Goal: Information Seeking & Learning: Stay updated

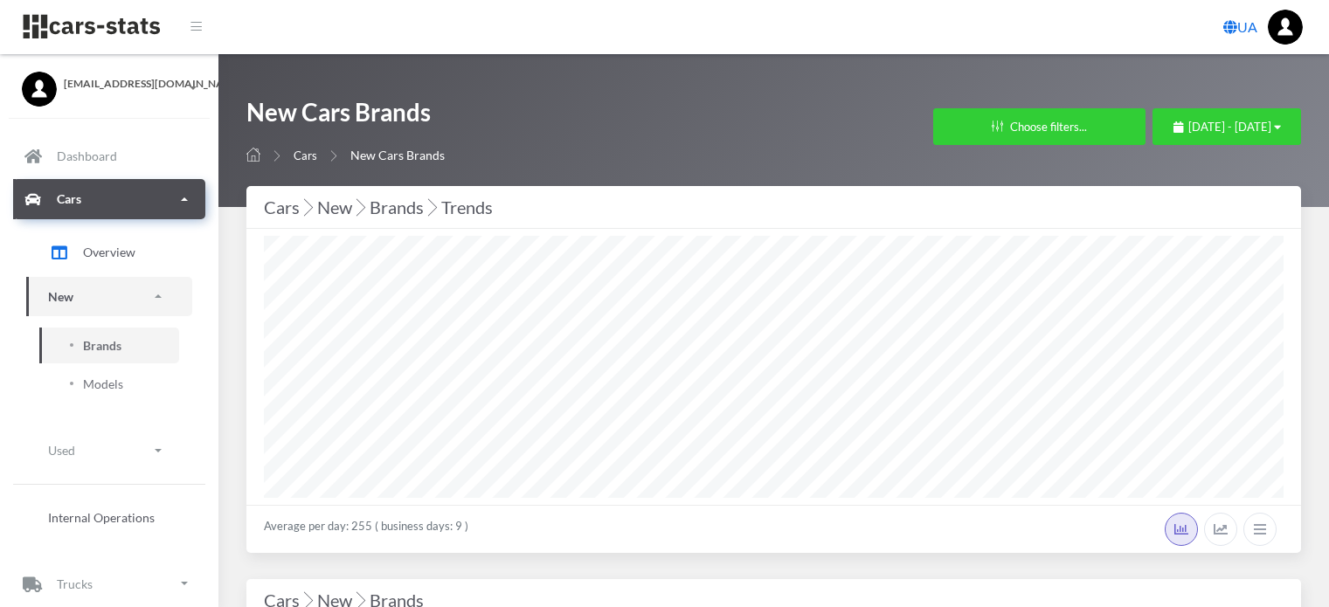
select select "25"
click at [508, 530] on div "Average per day: 255 ( business days: 9 )" at bounding box center [773, 529] width 1054 height 48
click at [1188, 123] on span "[DATE] - [DATE]" at bounding box center [1229, 127] width 83 height 14
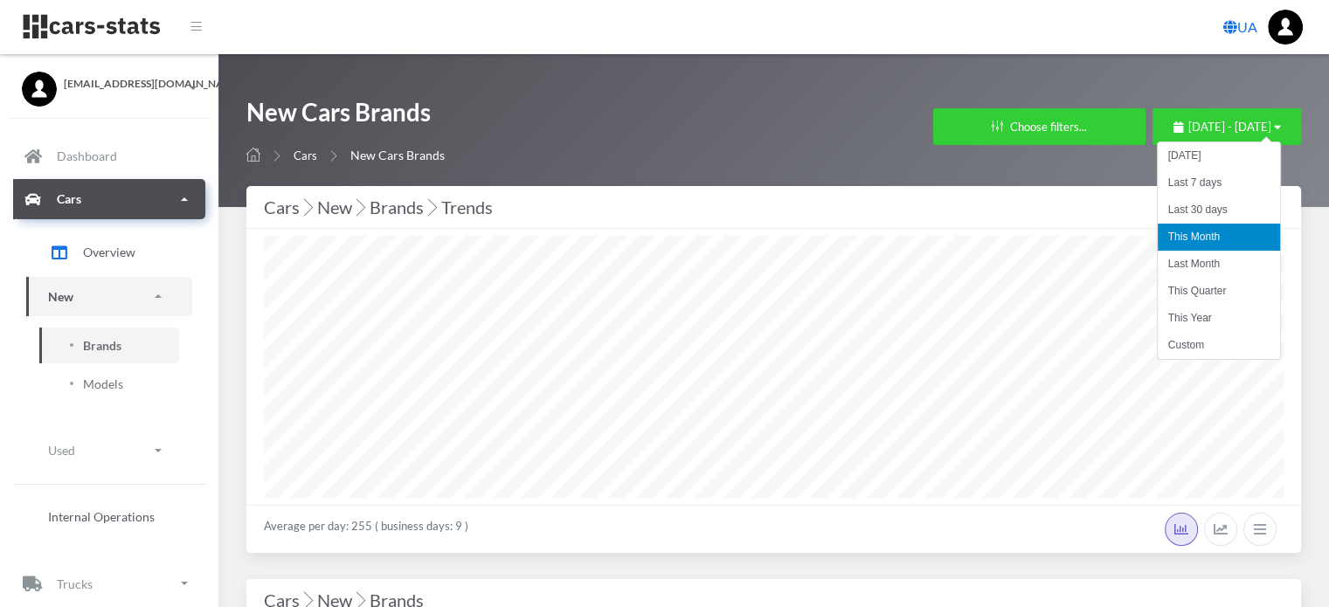
click at [1178, 236] on li "This Month" at bounding box center [1219, 237] width 122 height 27
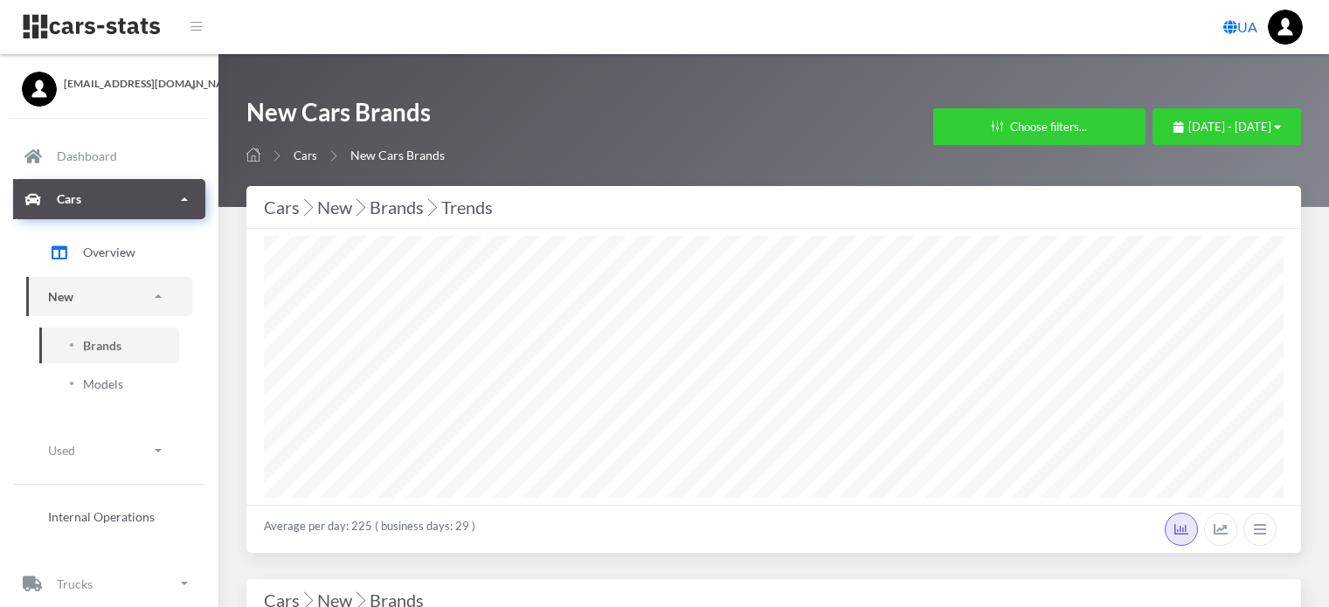
select select "25"
click at [1213, 129] on span "September 13, 2025 - October 13, 2025" at bounding box center [1229, 127] width 83 height 14
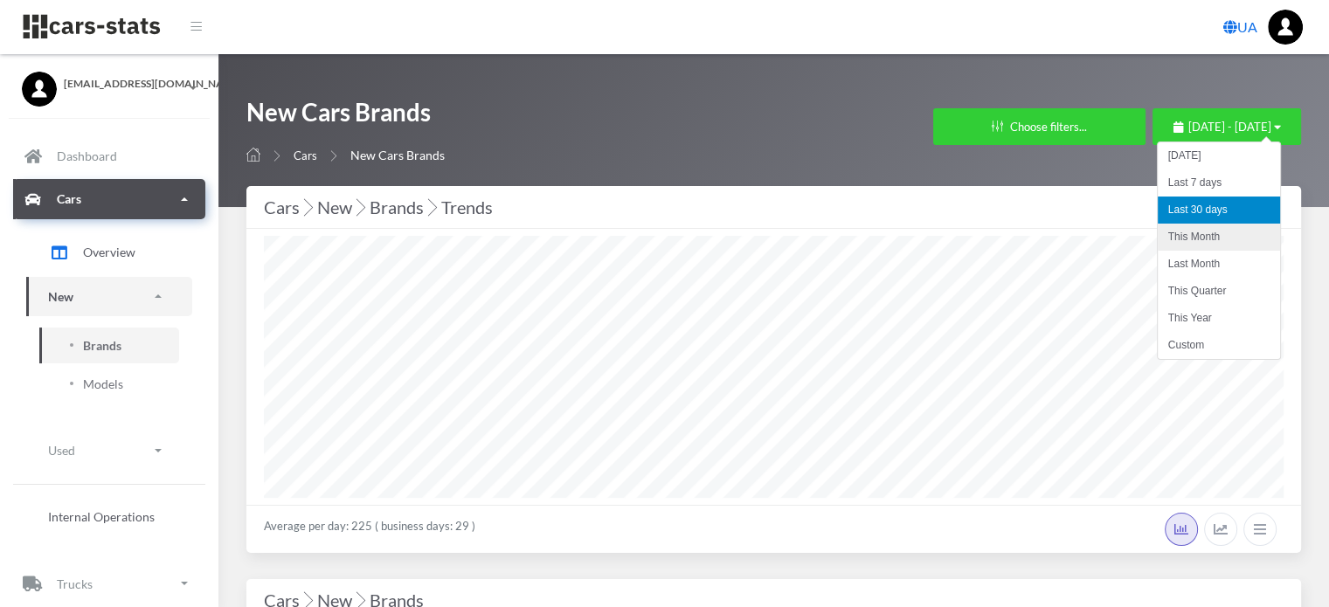
click at [1206, 241] on li "This Month" at bounding box center [1219, 237] width 122 height 27
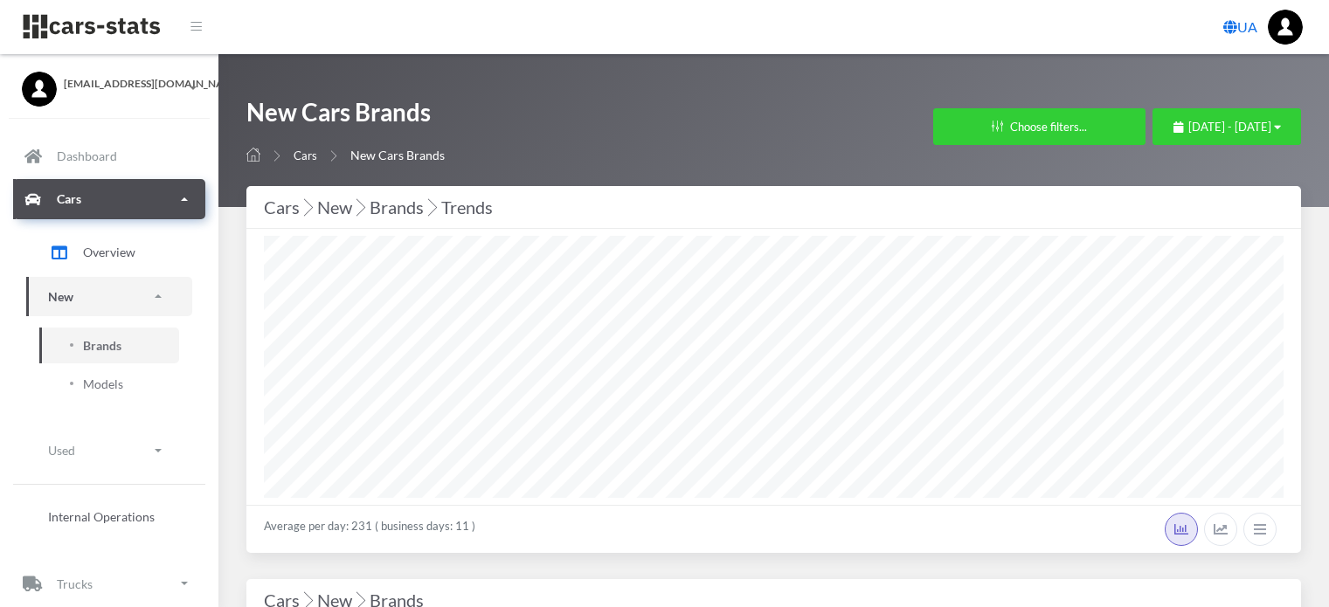
select select "25"
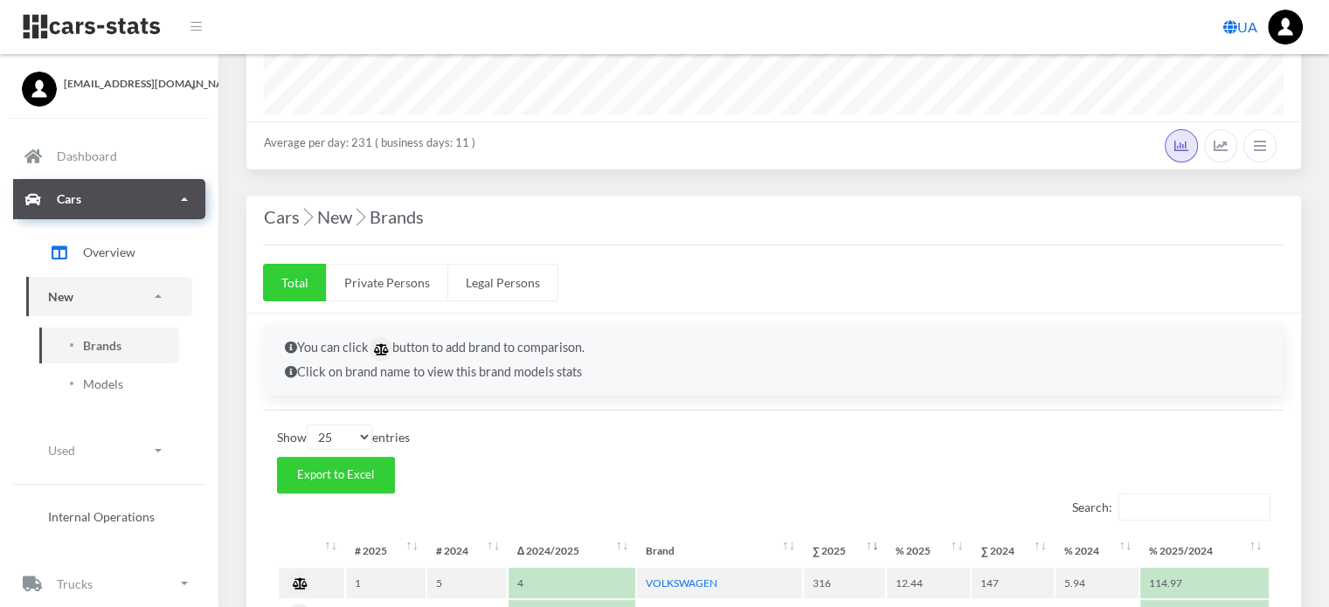
scroll to position [437, 0]
